Goal: Check status: Check status

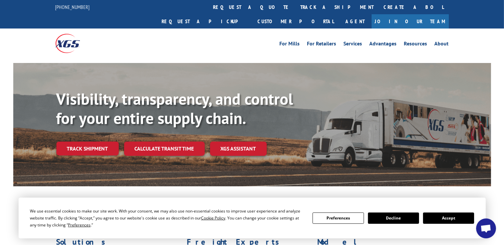
click at [460, 217] on button "Accept" at bounding box center [448, 218] width 51 height 11
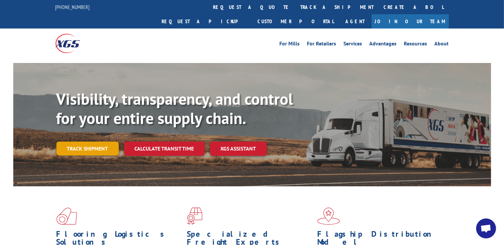
click at [87, 142] on link "Track shipment" at bounding box center [87, 149] width 62 height 14
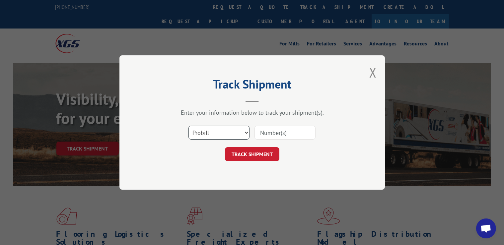
click at [188, 126] on select "Select category... Probill BOL PO" at bounding box center [218, 133] width 61 height 14
select select "bol"
click option "BOL" at bounding box center [0, 0] width 0 height 0
click at [278, 128] on input at bounding box center [285, 133] width 61 height 14
type input "644106"
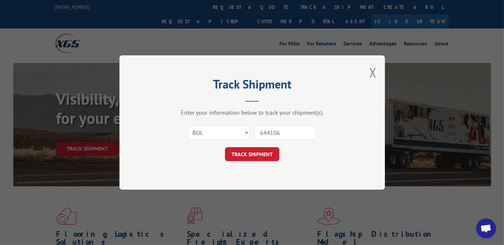
click at [244, 161] on div "Track Shipment Enter your information below to track your shipment(s). Select c…" at bounding box center [251, 122] width 265 height 134
click at [247, 153] on button "TRACK SHIPMENT" at bounding box center [252, 154] width 54 height 14
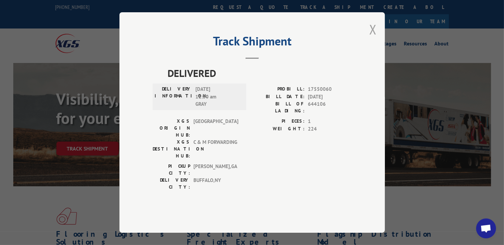
click at [374, 38] on button "Close modal" at bounding box center [372, 30] width 7 height 18
